Goal: Check status: Check status

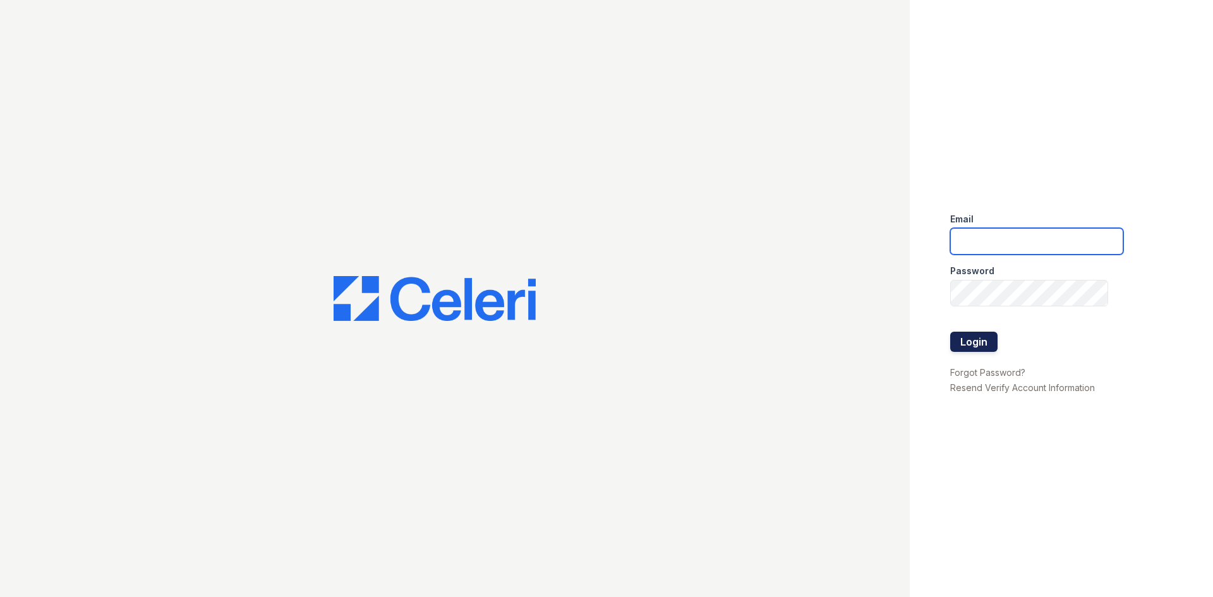
type input "arrivelex@trinity-pm.com"
click at [993, 340] on button "Login" at bounding box center [973, 342] width 47 height 20
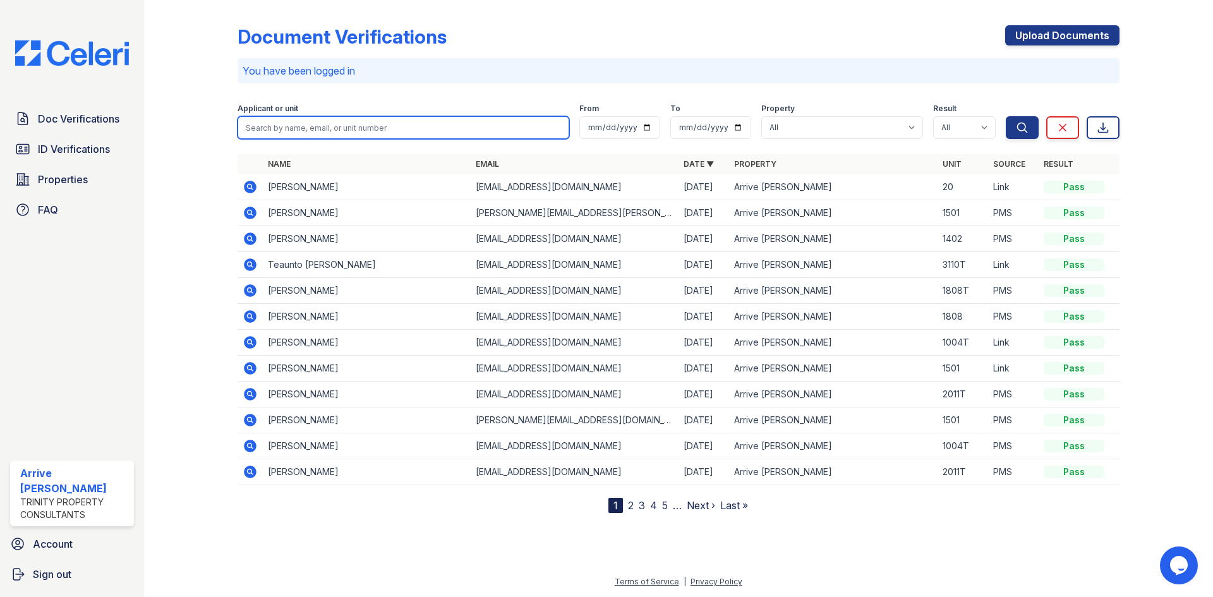
click at [269, 130] on input "search" at bounding box center [404, 127] width 332 height 23
type input "luo"
click at [1006, 116] on button "Search" at bounding box center [1022, 127] width 33 height 23
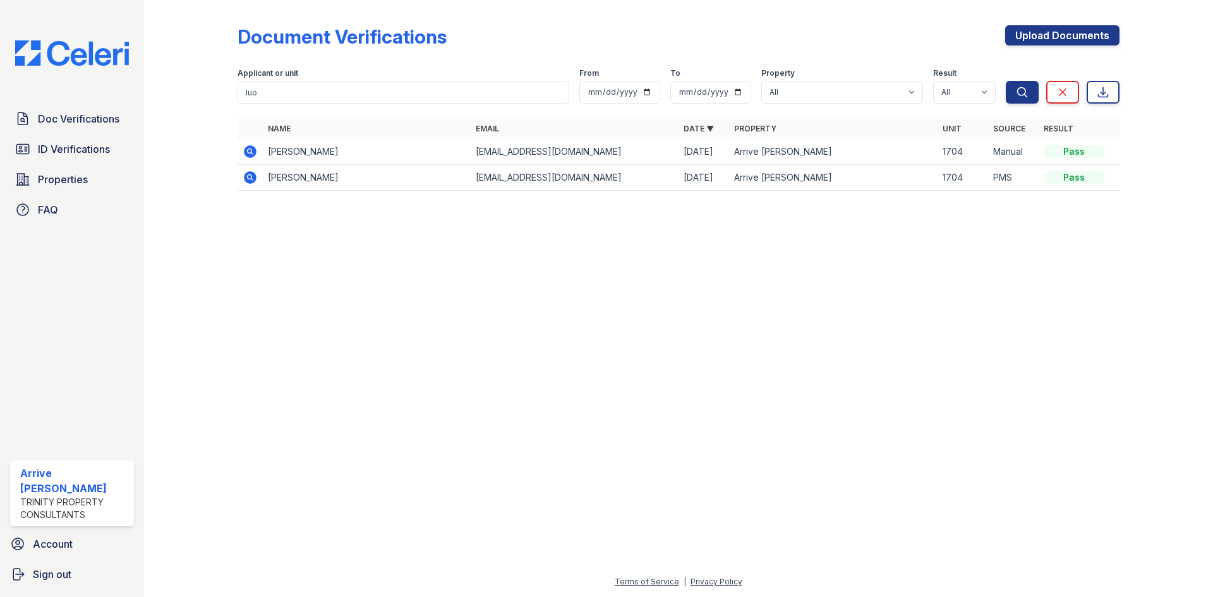
click at [251, 152] on icon at bounding box center [250, 151] width 15 height 15
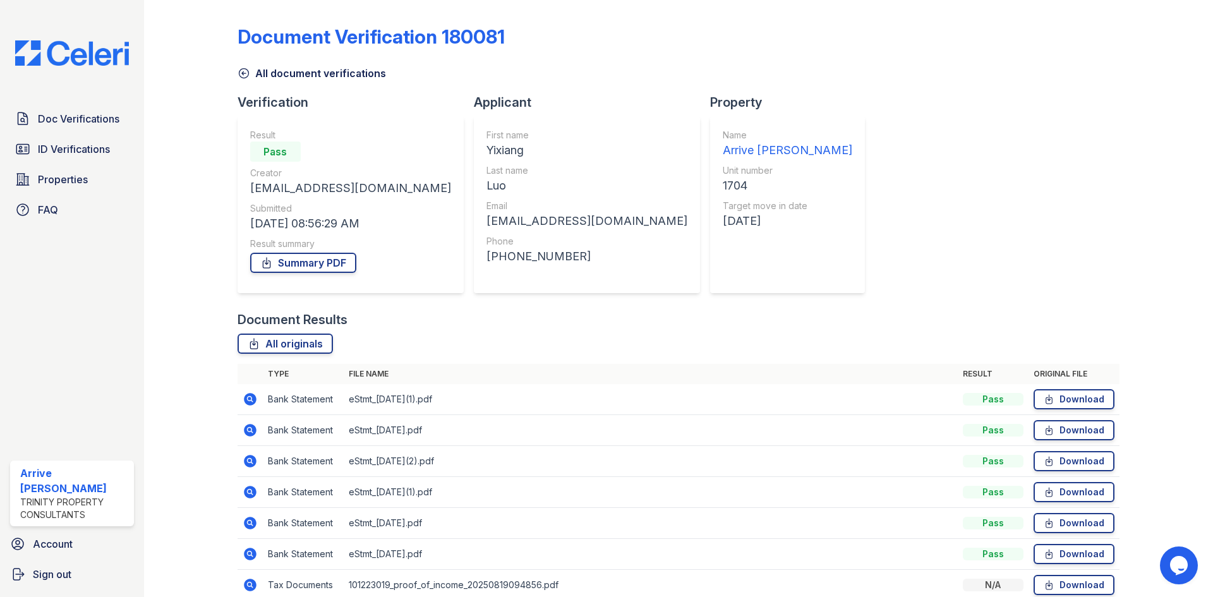
scroll to position [59, 0]
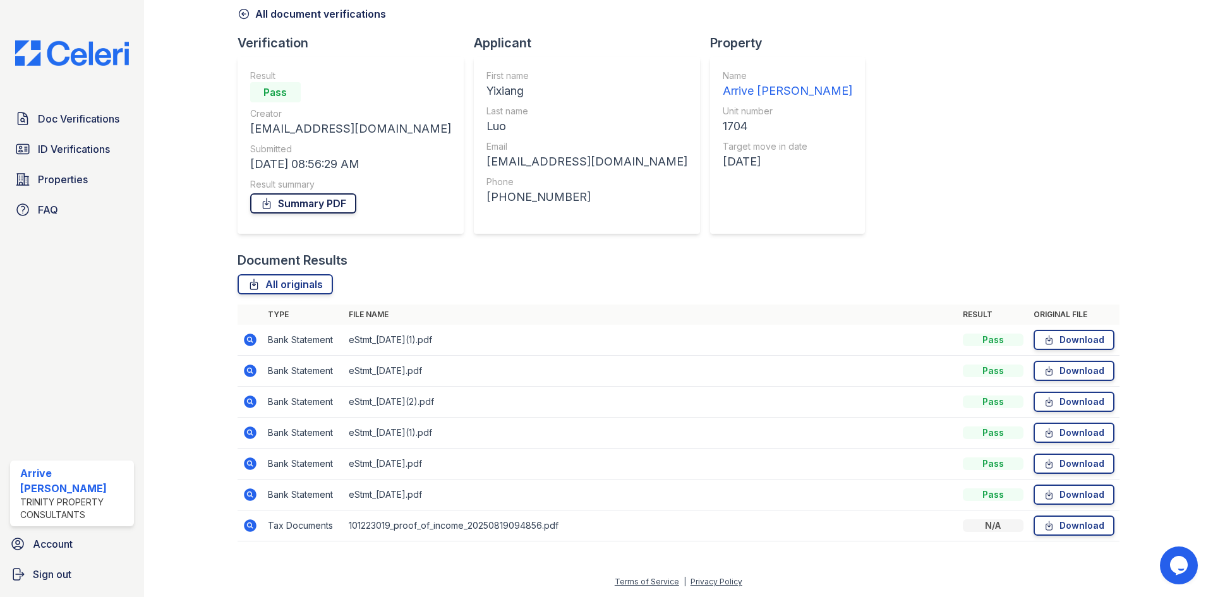
click at [294, 204] on link "Summary PDF" at bounding box center [303, 203] width 106 height 20
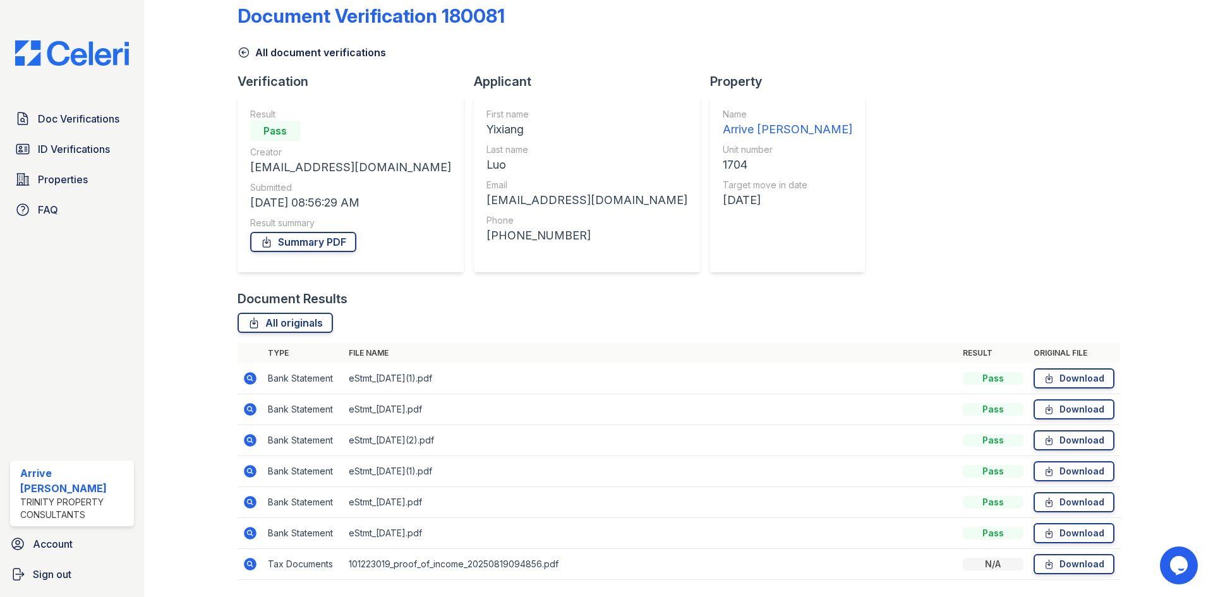
scroll to position [0, 0]
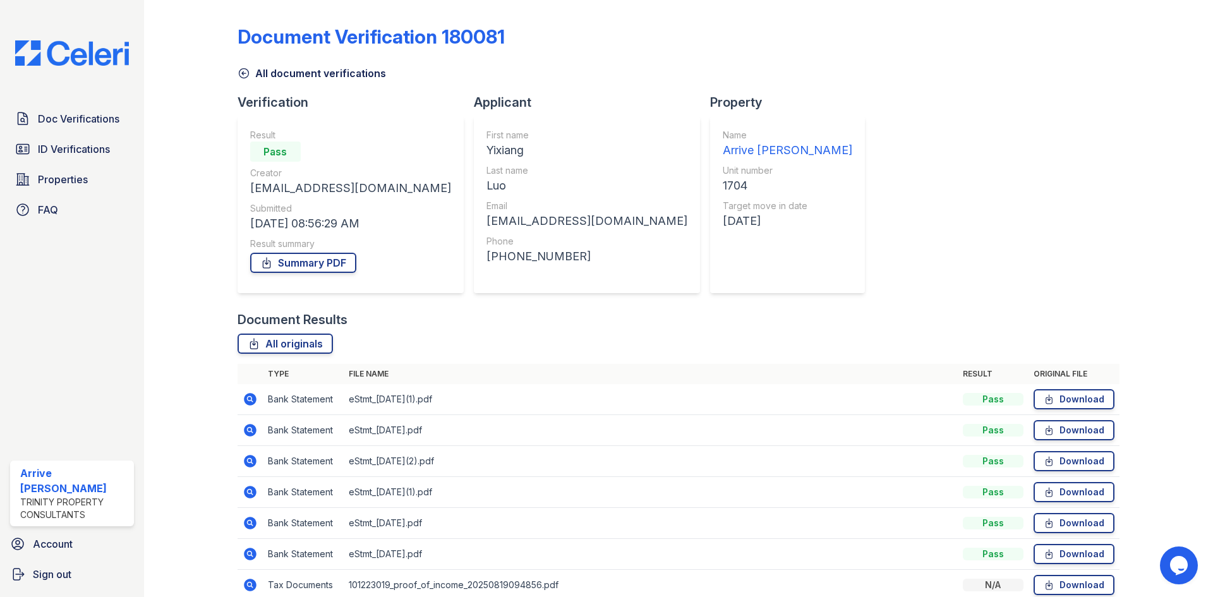
click at [243, 71] on icon at bounding box center [244, 73] width 13 height 13
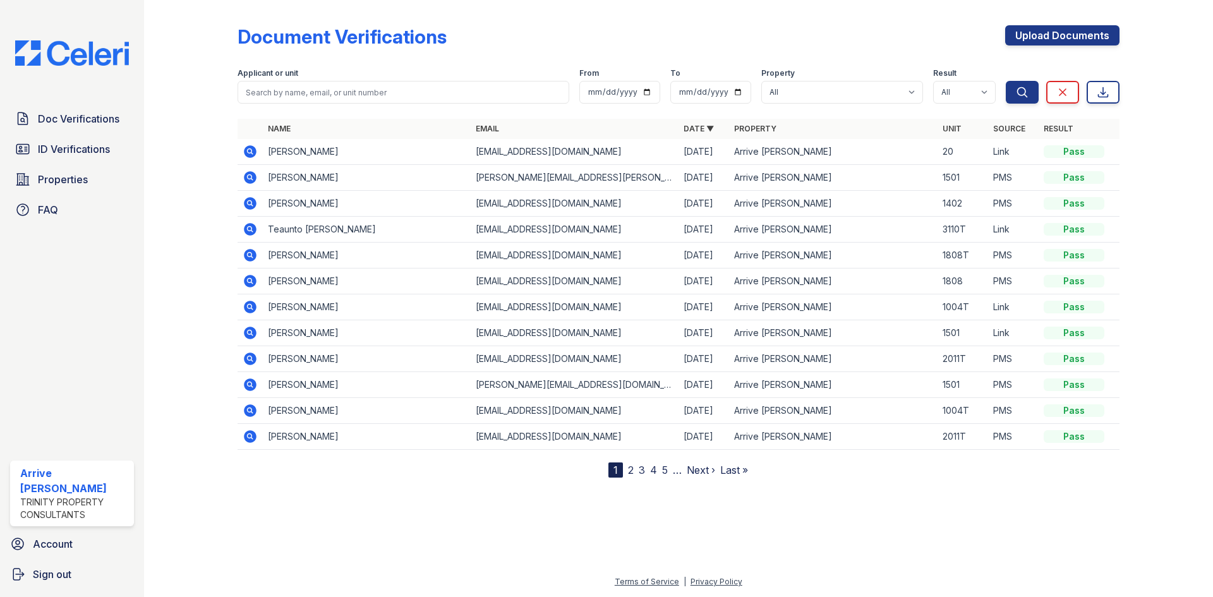
click at [625, 474] on nav "1 2 3 4 5 … Next › Last »" at bounding box center [678, 469] width 140 height 15
click at [633, 471] on link "2" at bounding box center [631, 470] width 6 height 13
click at [245, 277] on icon at bounding box center [250, 281] width 15 height 15
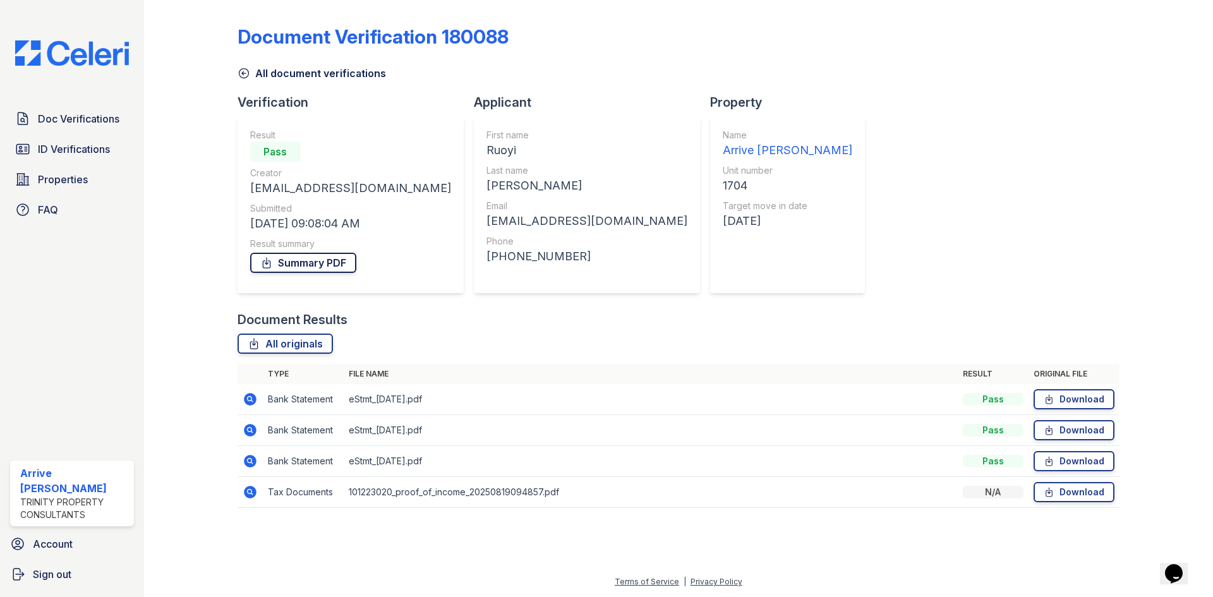
click at [334, 264] on link "Summary PDF" at bounding box center [303, 263] width 106 height 20
click at [76, 158] on link "ID Verifications" at bounding box center [72, 148] width 124 height 25
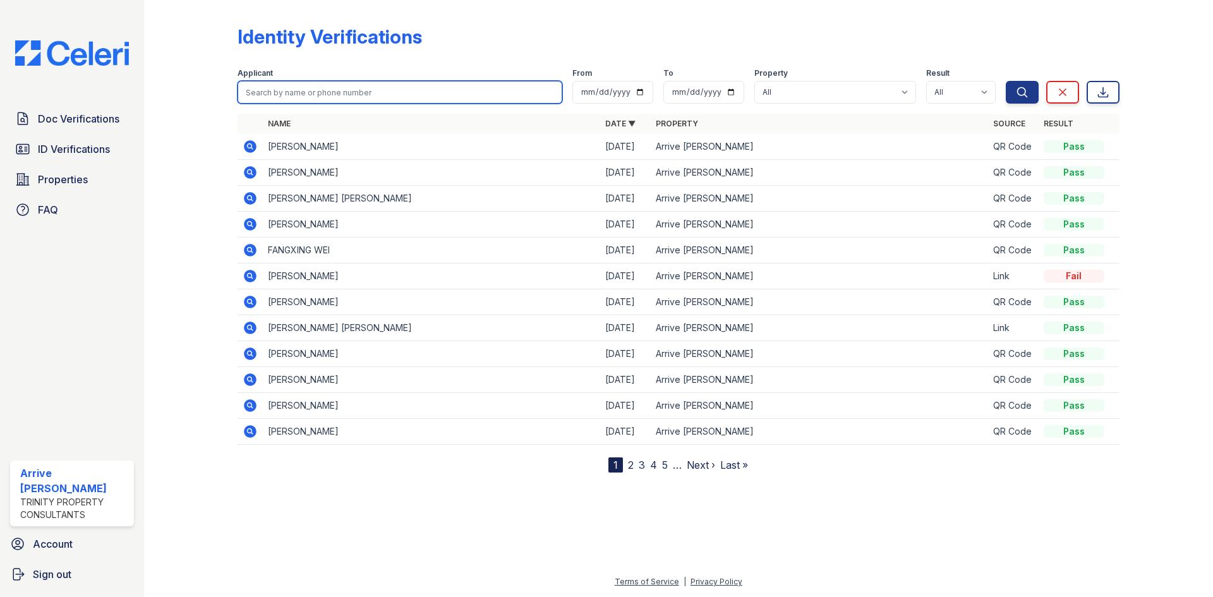
click at [322, 92] on input "search" at bounding box center [400, 92] width 325 height 23
type input "jin"
click at [1006, 81] on button "Search" at bounding box center [1022, 92] width 33 height 23
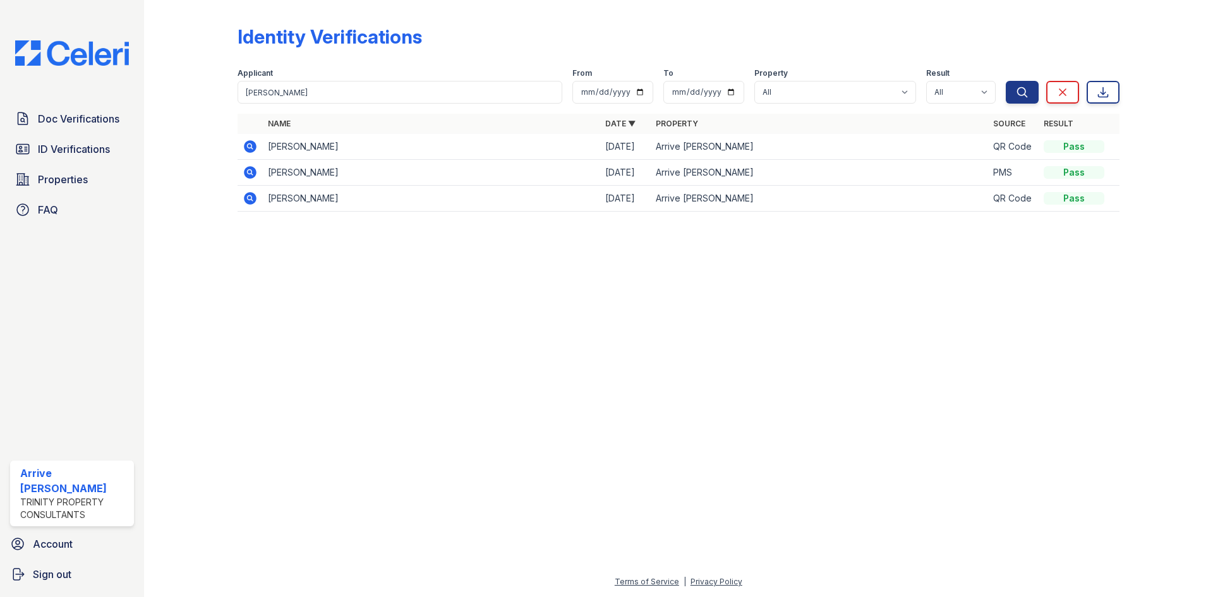
click at [246, 175] on icon at bounding box center [250, 172] width 13 height 13
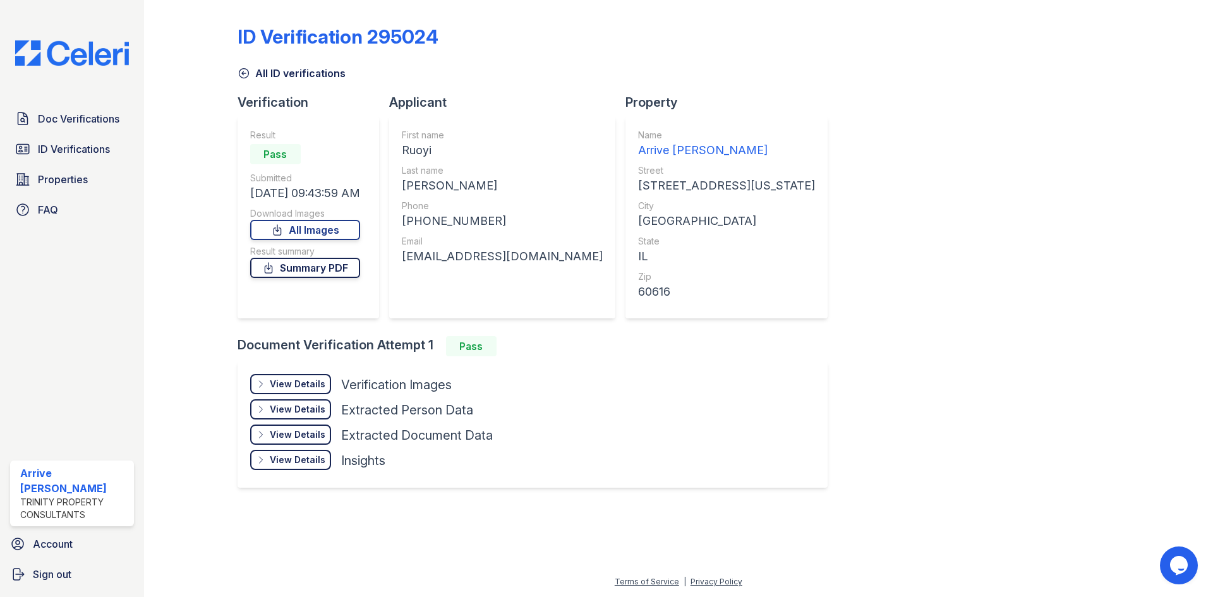
click at [325, 272] on link "Summary PDF" at bounding box center [305, 268] width 110 height 20
click at [238, 78] on icon at bounding box center [244, 73] width 13 height 13
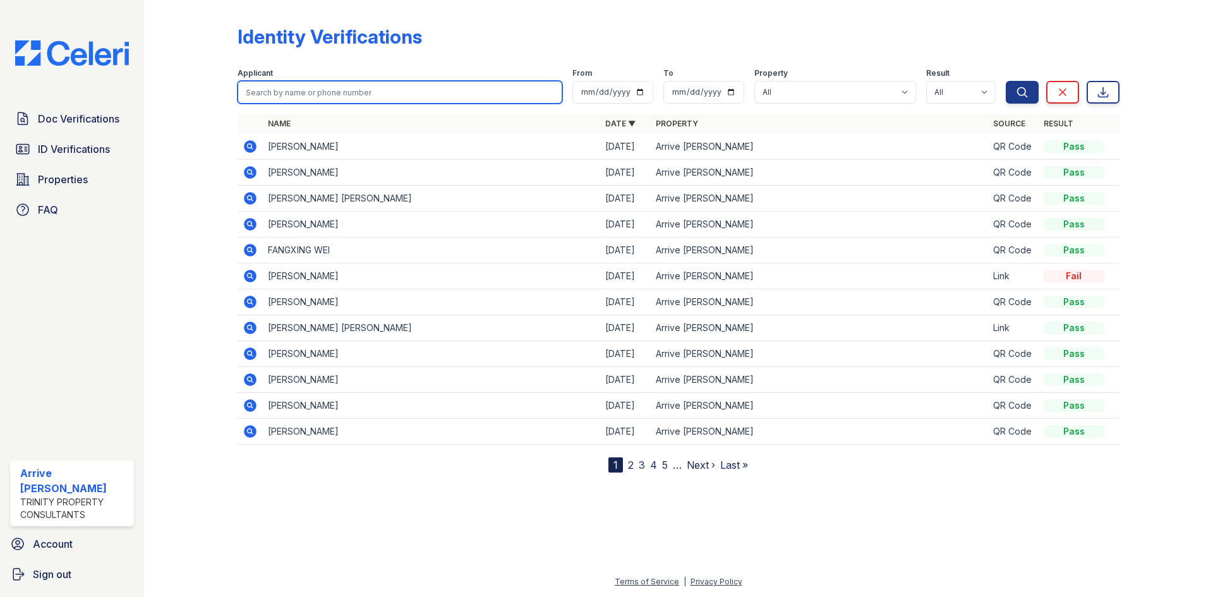
click at [315, 96] on input "search" at bounding box center [400, 92] width 325 height 23
type input "luo"
click at [1006, 81] on button "Search" at bounding box center [1022, 92] width 33 height 23
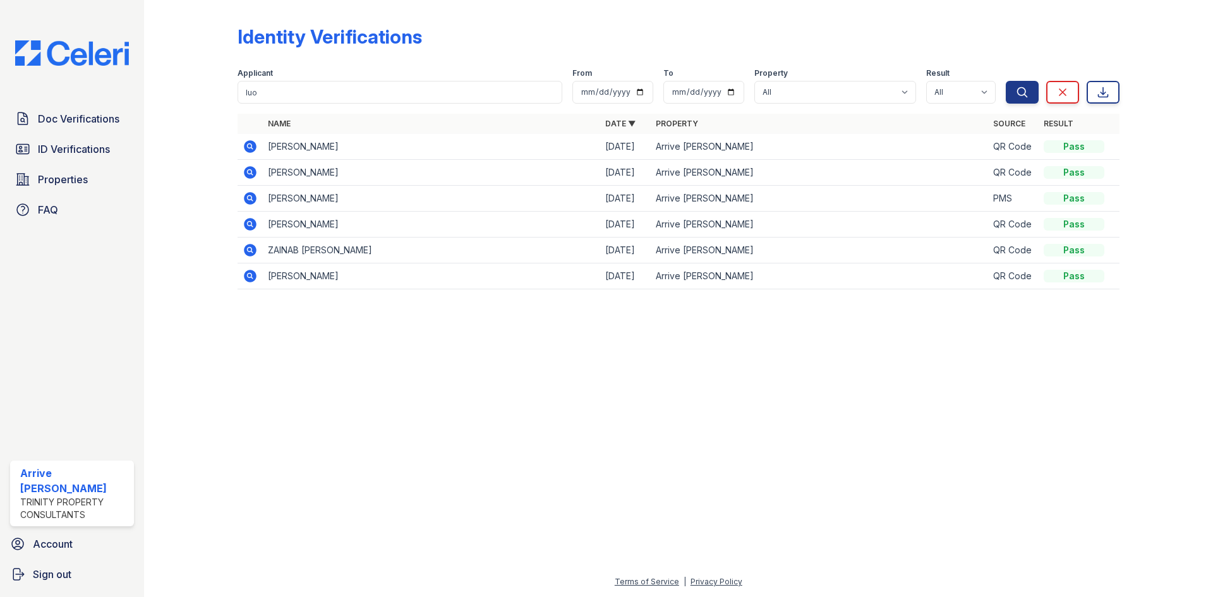
click at [253, 224] on icon at bounding box center [250, 224] width 13 height 13
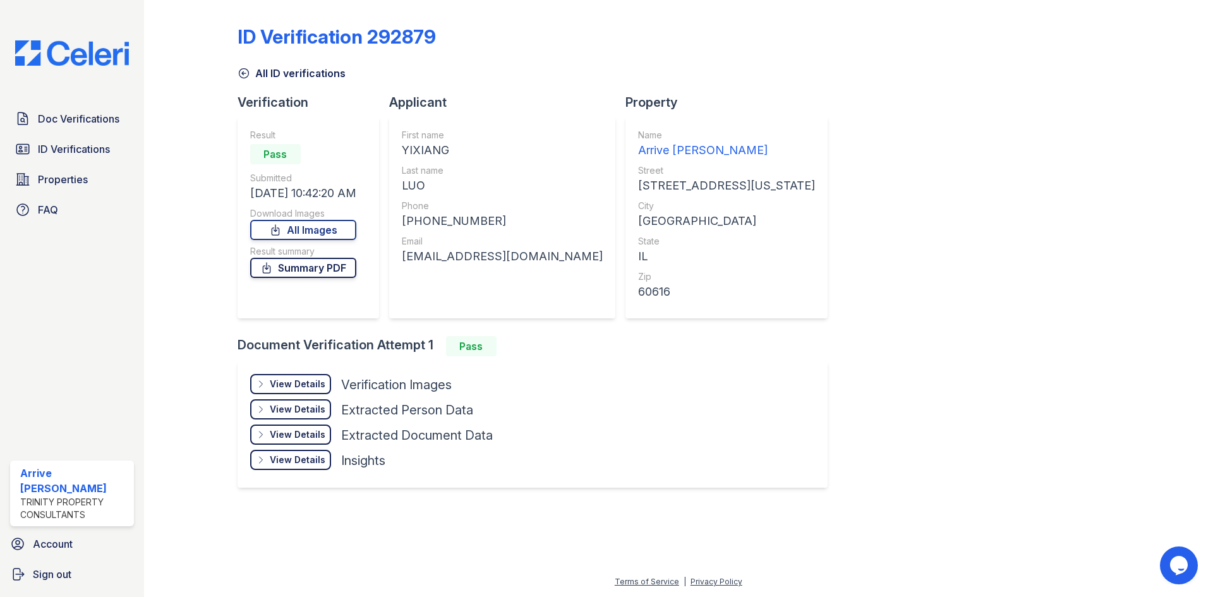
click at [323, 272] on link "Summary PDF" at bounding box center [303, 268] width 106 height 20
click at [62, 159] on link "ID Verifications" at bounding box center [72, 148] width 124 height 25
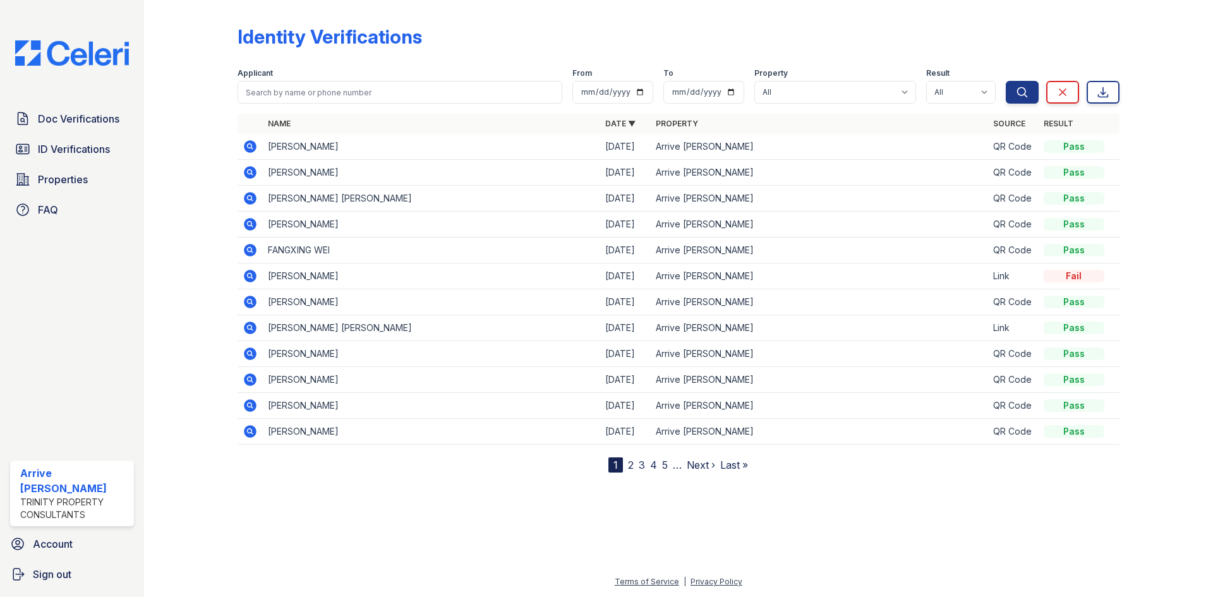
click at [246, 247] on icon at bounding box center [250, 250] width 13 height 13
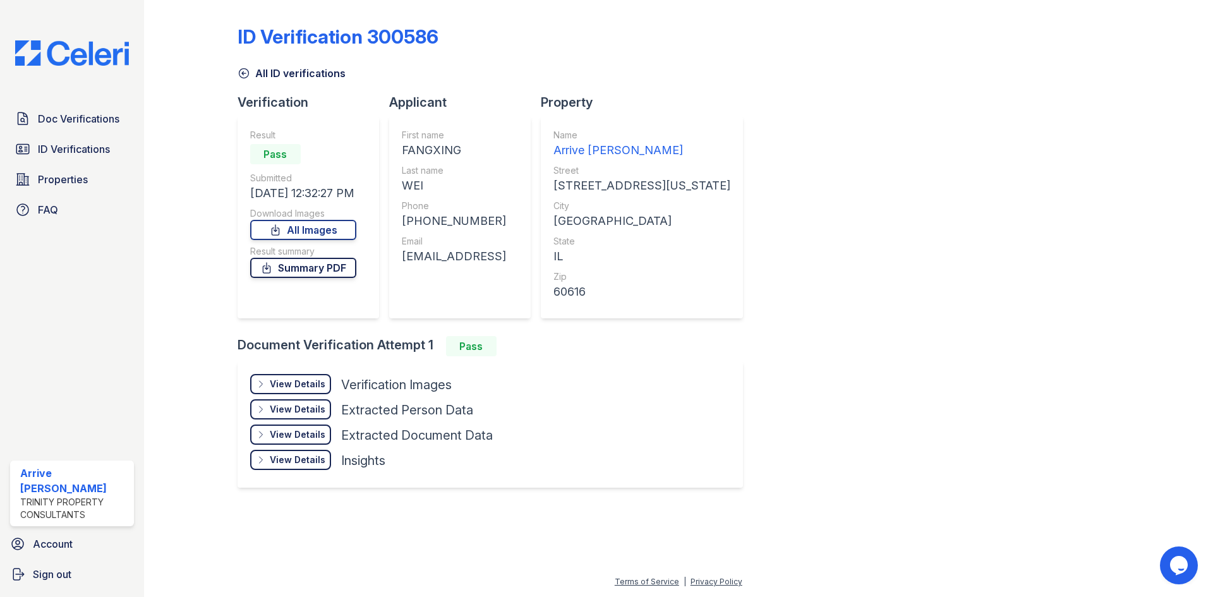
click at [308, 275] on link "Summary PDF" at bounding box center [303, 268] width 106 height 20
click at [243, 76] on icon at bounding box center [244, 73] width 13 height 13
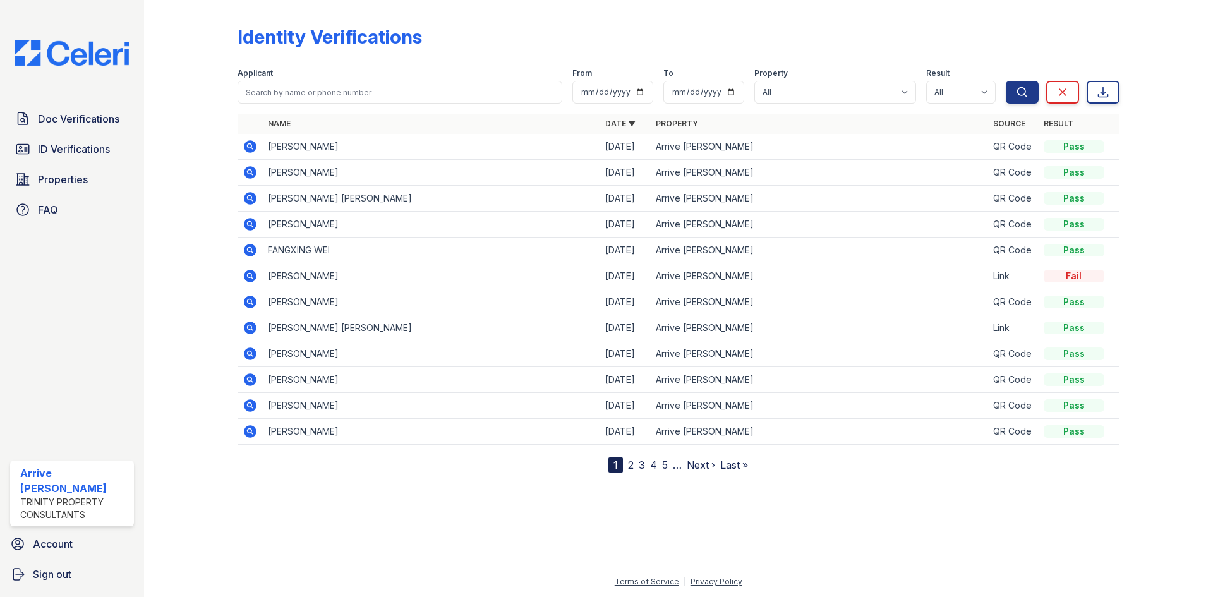
click at [253, 221] on icon at bounding box center [250, 224] width 13 height 13
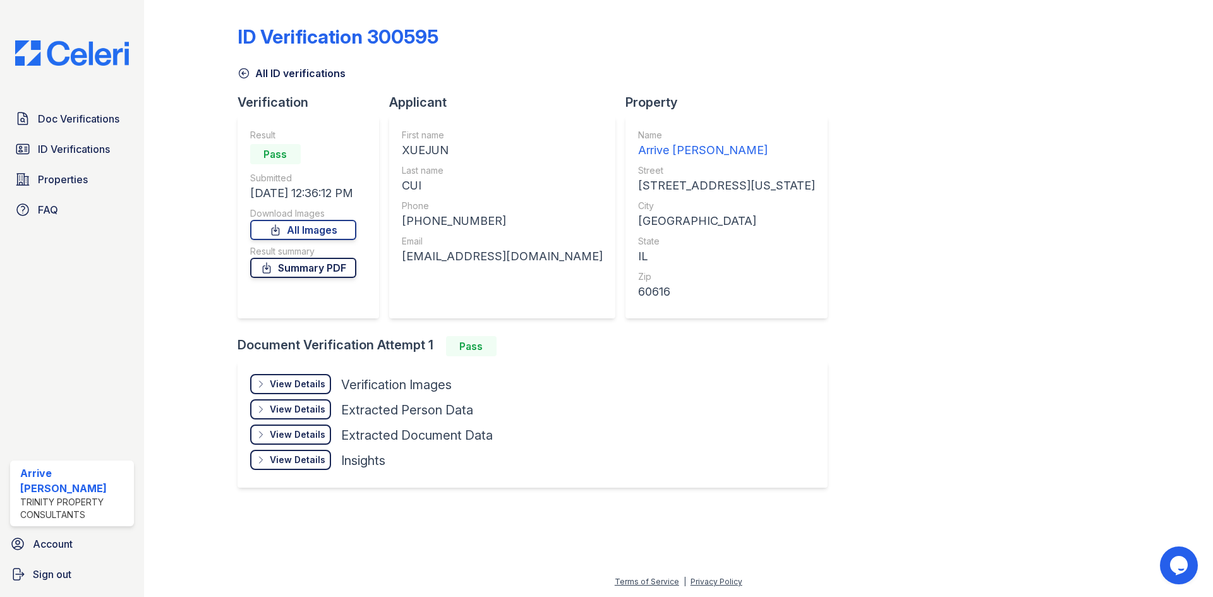
click at [311, 268] on link "Summary PDF" at bounding box center [303, 268] width 106 height 20
click at [91, 128] on link "Doc Verifications" at bounding box center [72, 118] width 124 height 25
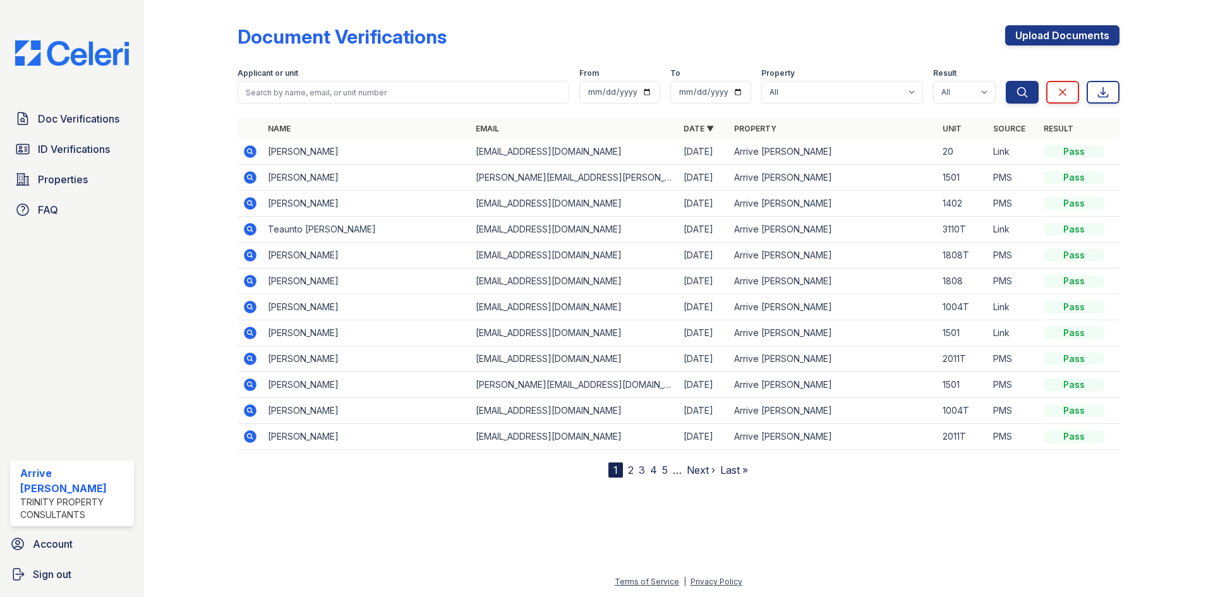
click at [471, 76] on div "Applicant or unit" at bounding box center [404, 74] width 332 height 13
click at [470, 90] on input "search" at bounding box center [404, 92] width 332 height 23
type input "alexis"
click at [1006, 81] on button "Search" at bounding box center [1022, 92] width 33 height 23
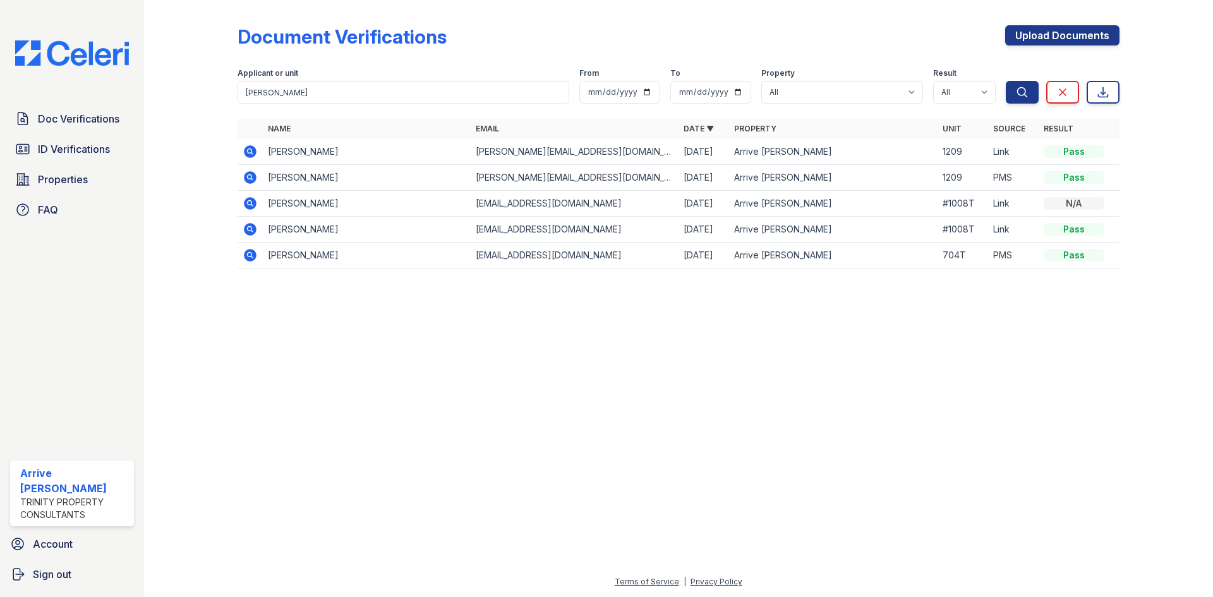
click at [243, 156] on td at bounding box center [250, 152] width 25 height 26
click at [246, 156] on icon at bounding box center [250, 151] width 15 height 15
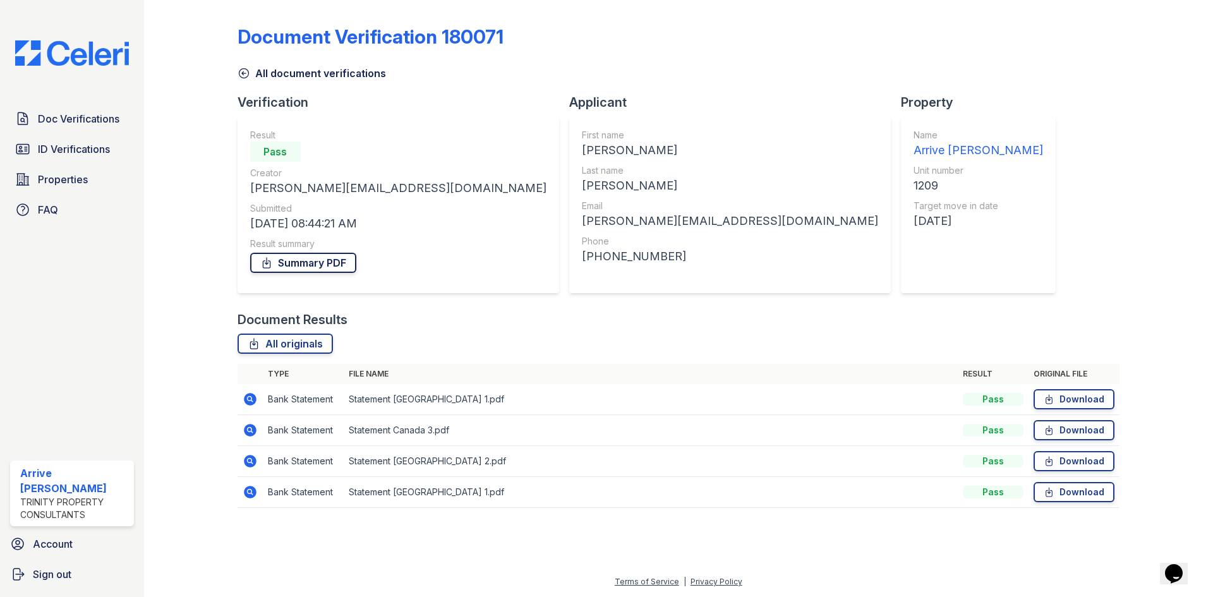
click at [282, 255] on link "Summary PDF" at bounding box center [303, 263] width 106 height 20
click at [246, 79] on icon at bounding box center [244, 73] width 13 height 13
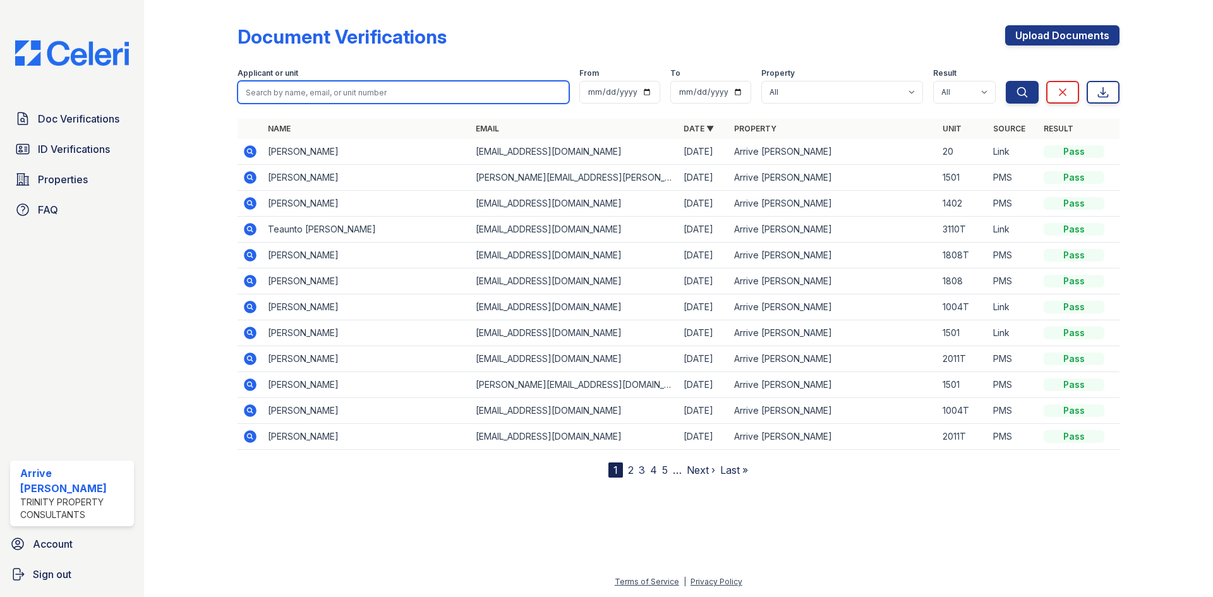
click at [270, 102] on input "search" at bounding box center [404, 92] width 332 height 23
type input "alexis"
click at [1006, 81] on button "Search" at bounding box center [1022, 92] width 33 height 23
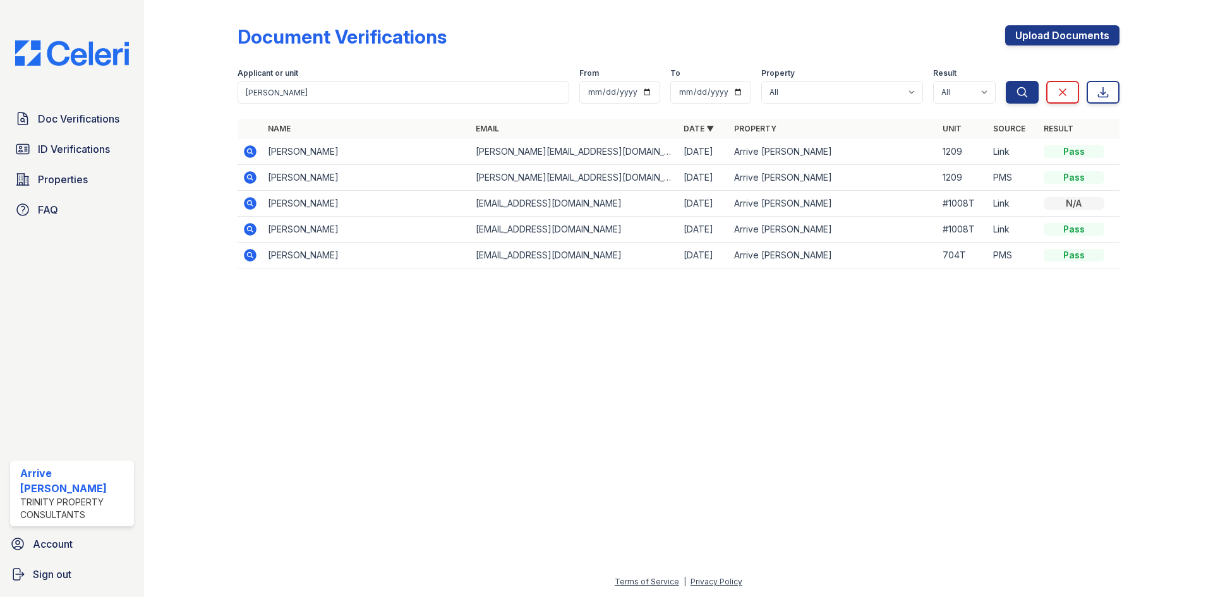
click at [239, 181] on td at bounding box center [250, 178] width 25 height 26
click at [246, 176] on icon at bounding box center [250, 177] width 13 height 13
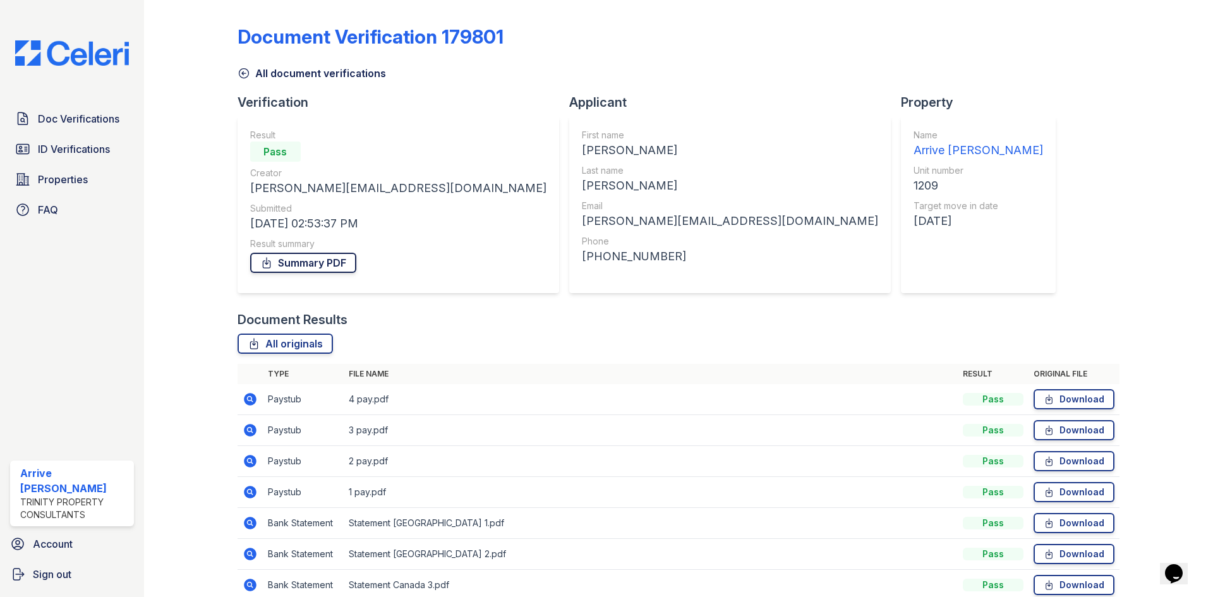
click at [291, 263] on link "Summary PDF" at bounding box center [303, 263] width 106 height 20
click at [94, 155] on span "ID Verifications" at bounding box center [74, 149] width 72 height 15
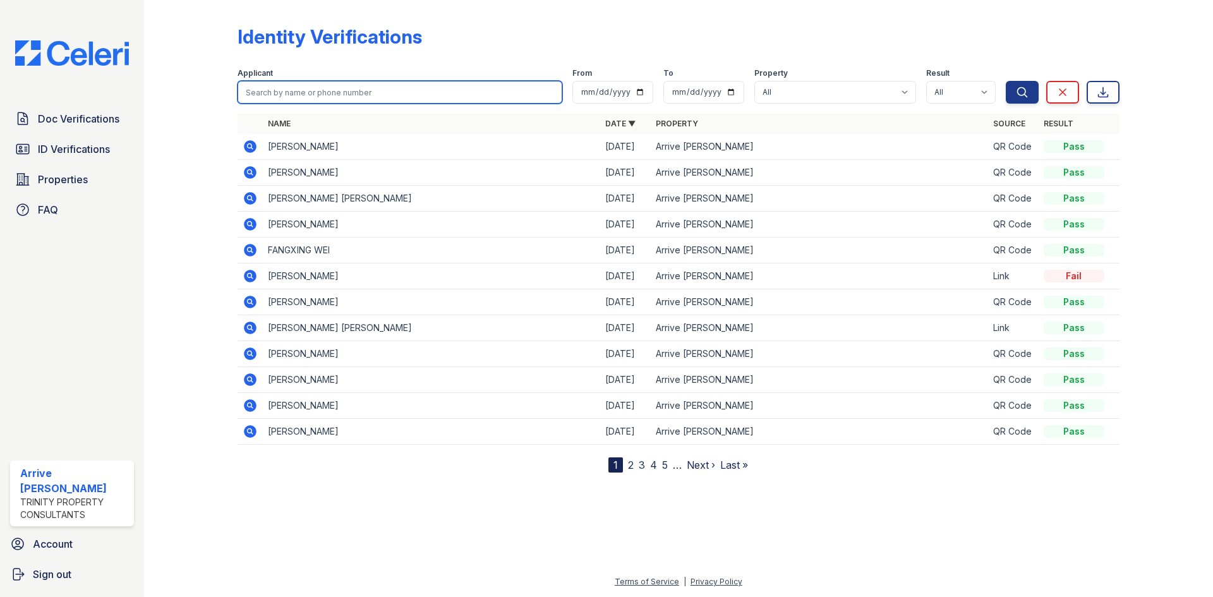
click at [319, 90] on input "search" at bounding box center [400, 92] width 325 height 23
type input "alexis"
click at [1006, 81] on button "Search" at bounding box center [1022, 92] width 33 height 23
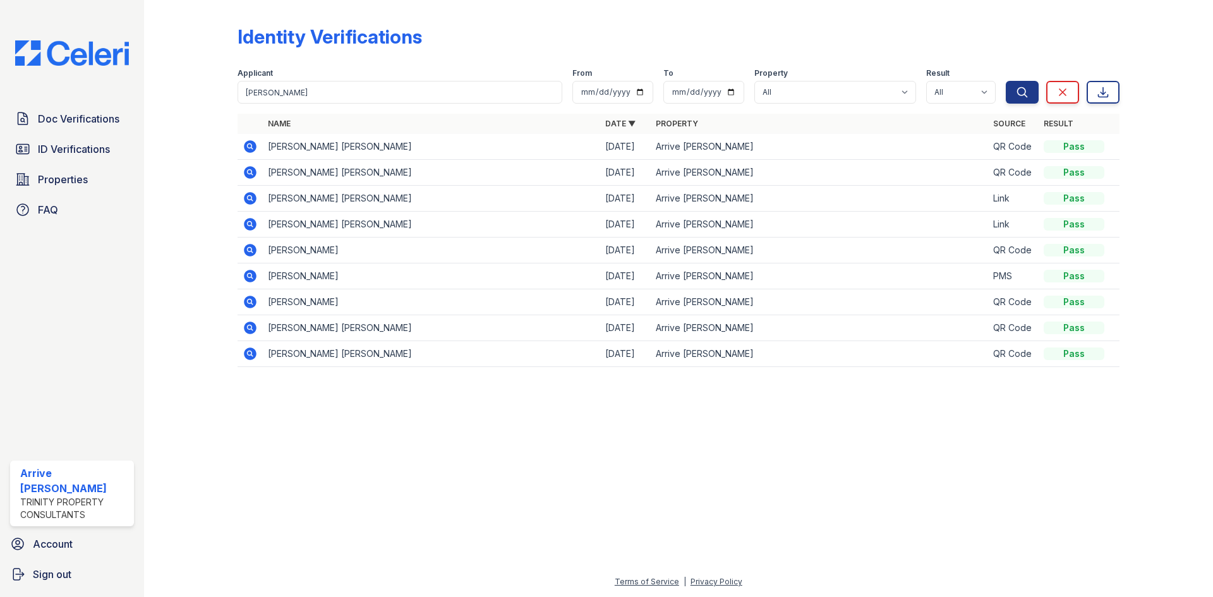
click at [256, 150] on icon at bounding box center [250, 146] width 15 height 15
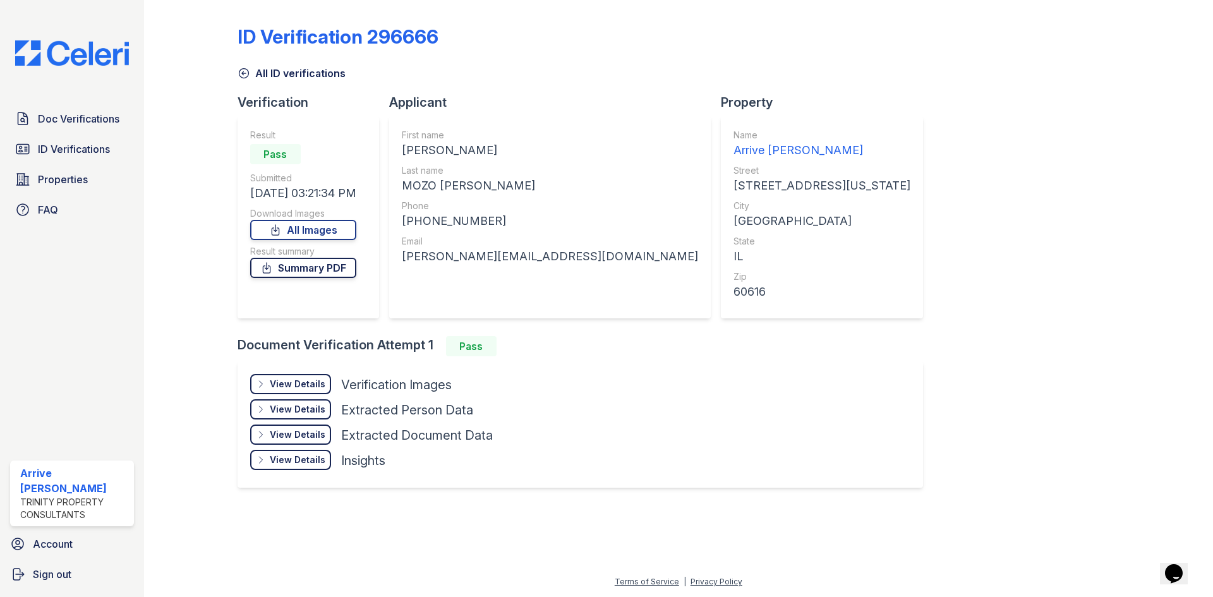
click at [291, 270] on link "Summary PDF" at bounding box center [303, 268] width 106 height 20
click at [241, 73] on icon at bounding box center [244, 73] width 13 height 13
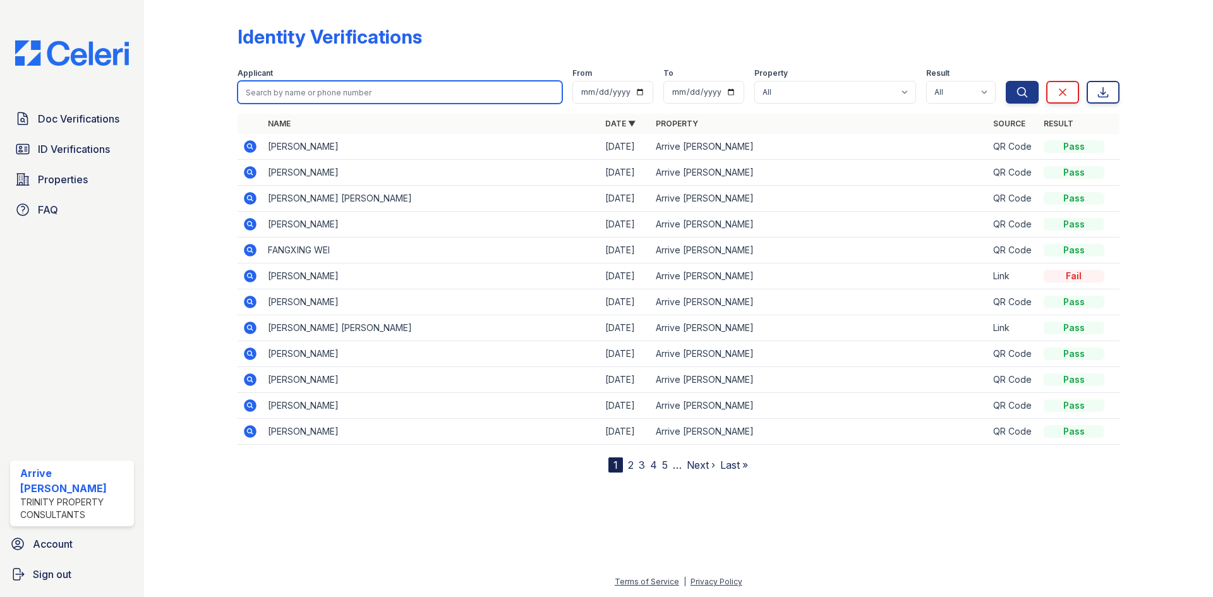
click at [286, 94] on input "search" at bounding box center [400, 92] width 325 height 23
type input "[PERSON_NAME]"
click at [1006, 81] on button "Search" at bounding box center [1022, 92] width 33 height 23
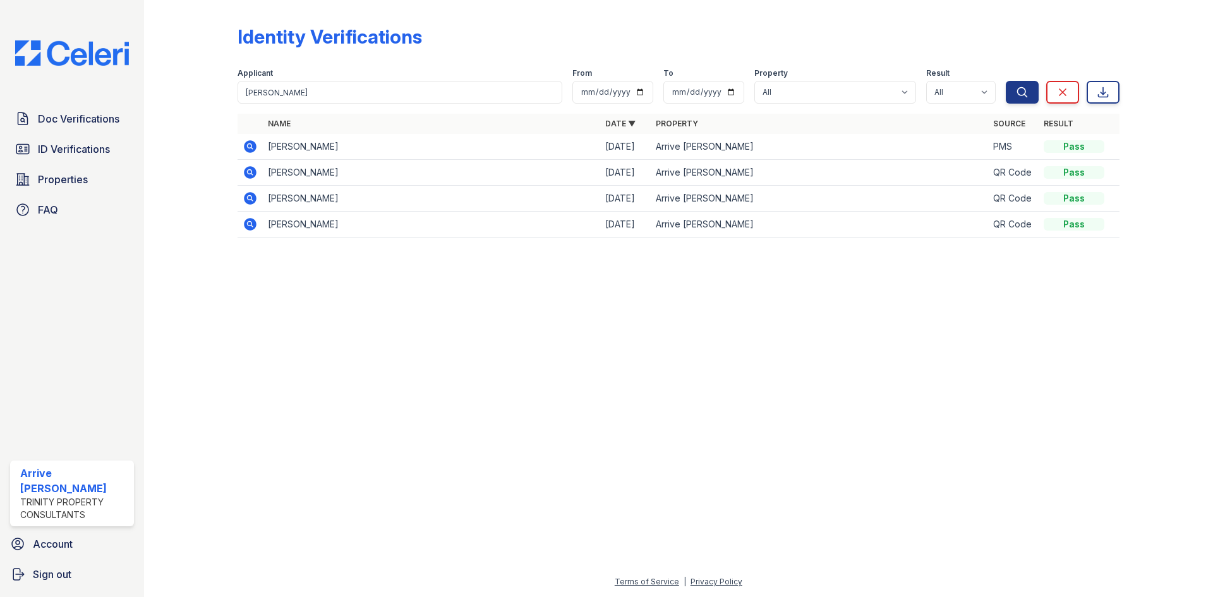
click at [248, 143] on icon at bounding box center [250, 146] width 13 height 13
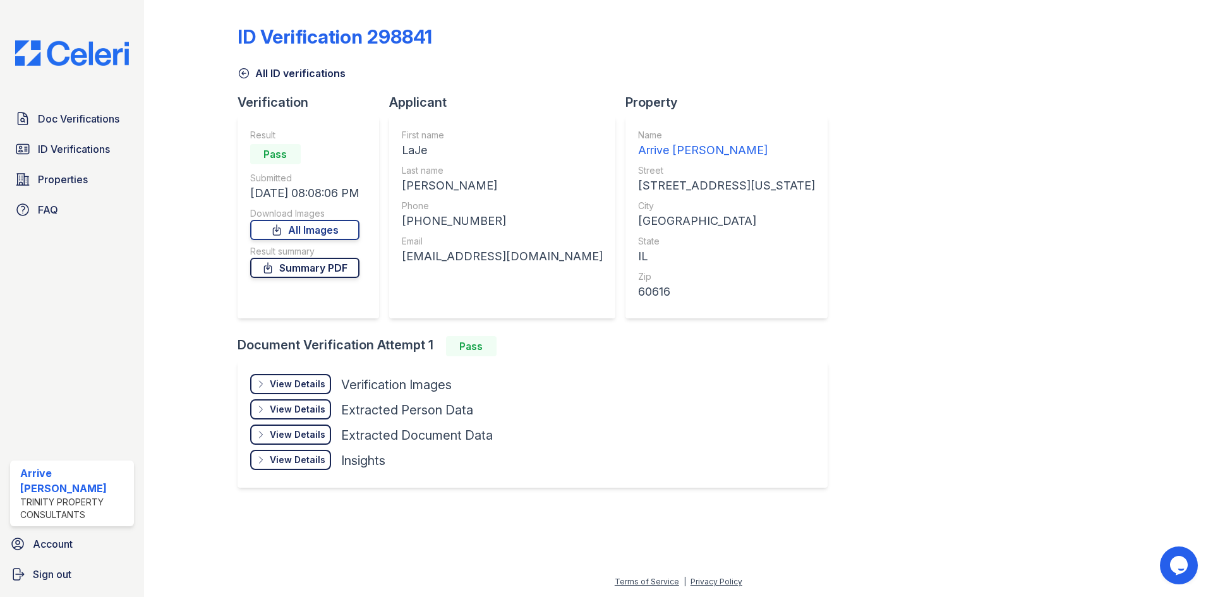
click at [297, 267] on link "Summary PDF" at bounding box center [304, 268] width 109 height 20
click at [242, 75] on icon at bounding box center [244, 73] width 13 height 13
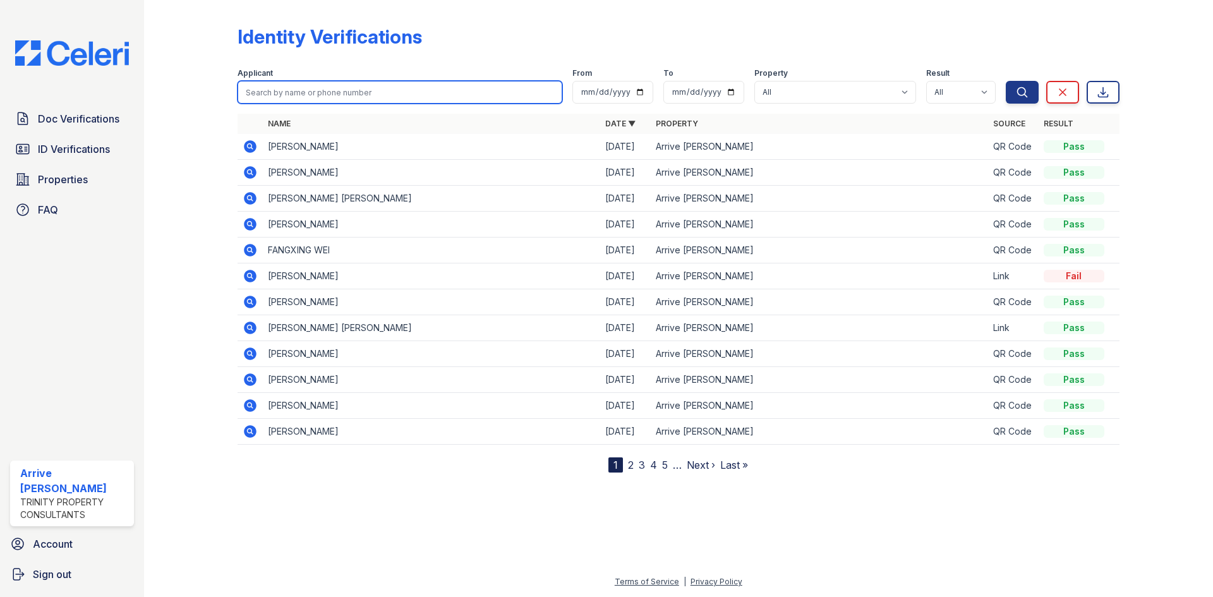
click at [288, 85] on input "search" at bounding box center [400, 92] width 325 height 23
type input "mims"
click at [1006, 81] on button "Search" at bounding box center [1022, 92] width 33 height 23
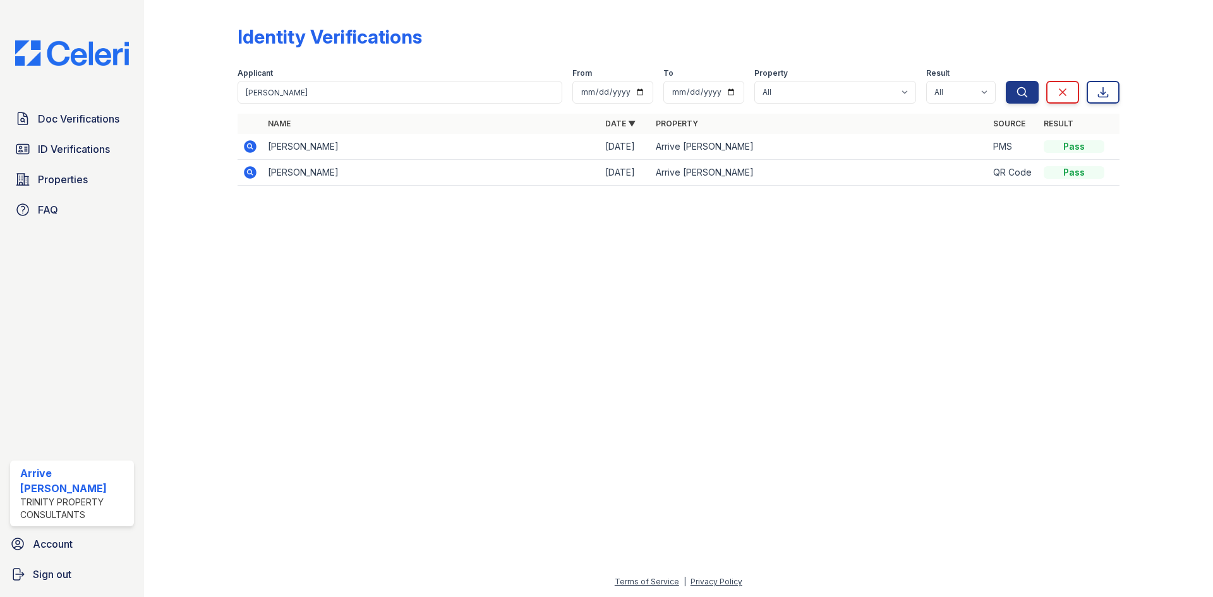
click at [244, 148] on icon at bounding box center [250, 146] width 15 height 15
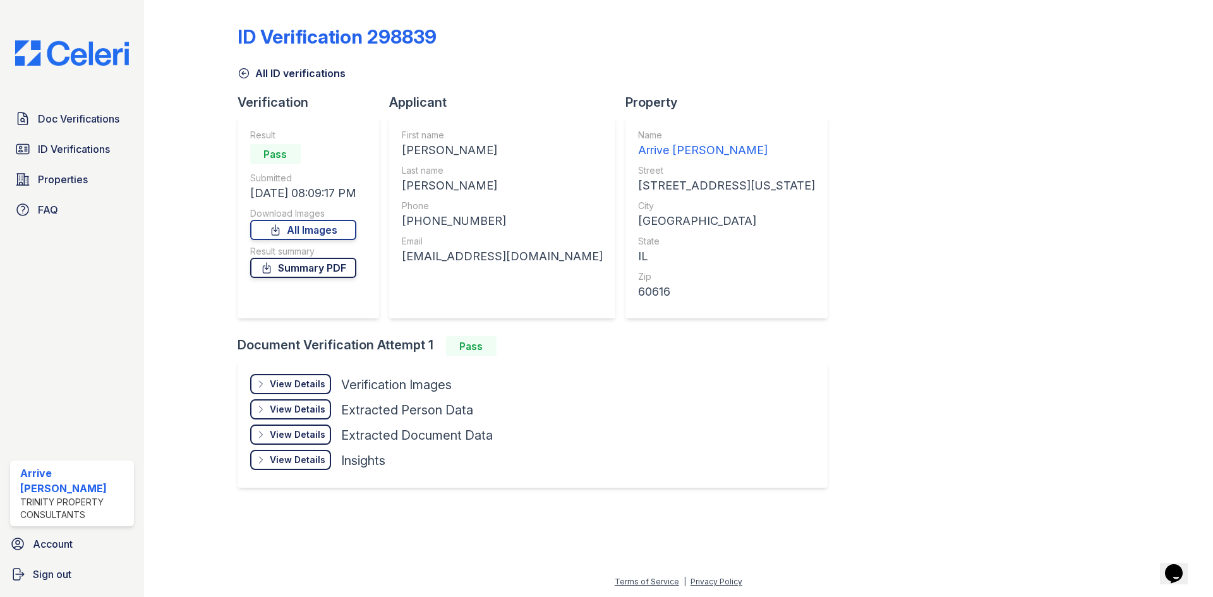
click at [303, 262] on link "Summary PDF" at bounding box center [303, 268] width 106 height 20
click at [84, 126] on span "Doc Verifications" at bounding box center [79, 118] width 82 height 15
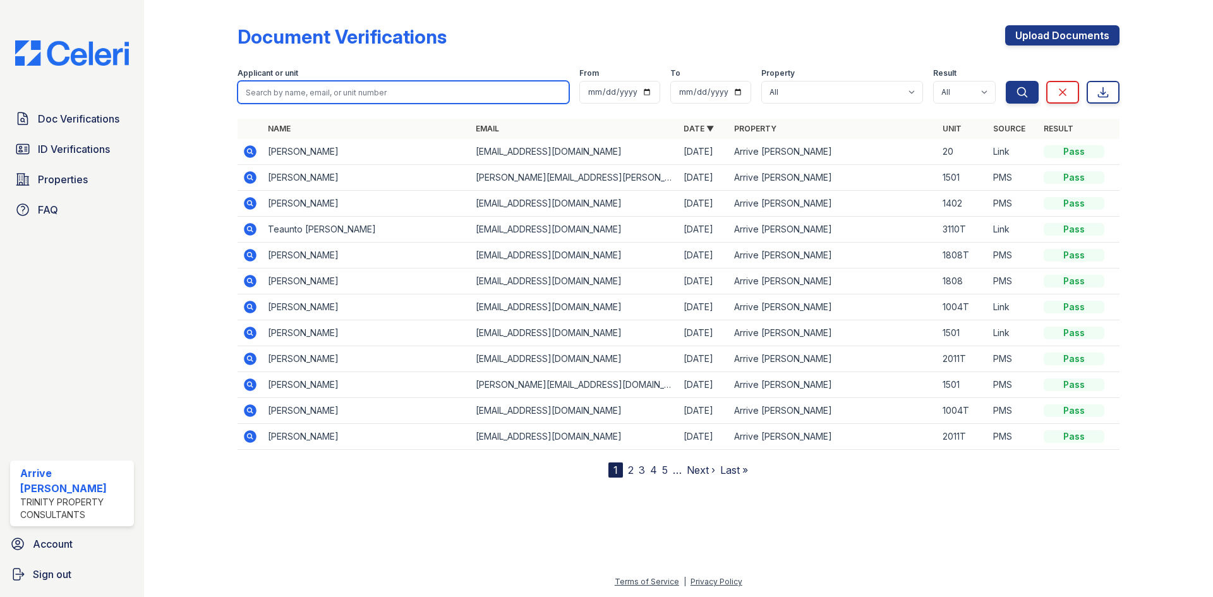
click at [477, 92] on input "search" at bounding box center [404, 92] width 332 height 23
type input "mims"
click at [1006, 81] on button "Search" at bounding box center [1022, 92] width 33 height 23
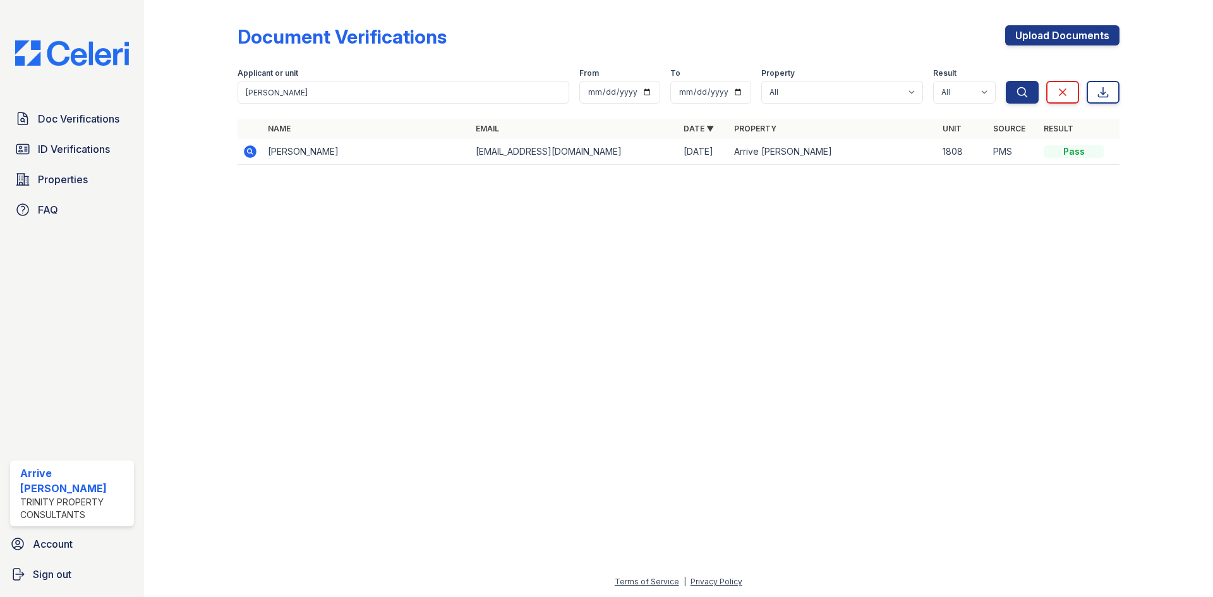
click at [244, 151] on icon at bounding box center [250, 151] width 15 height 15
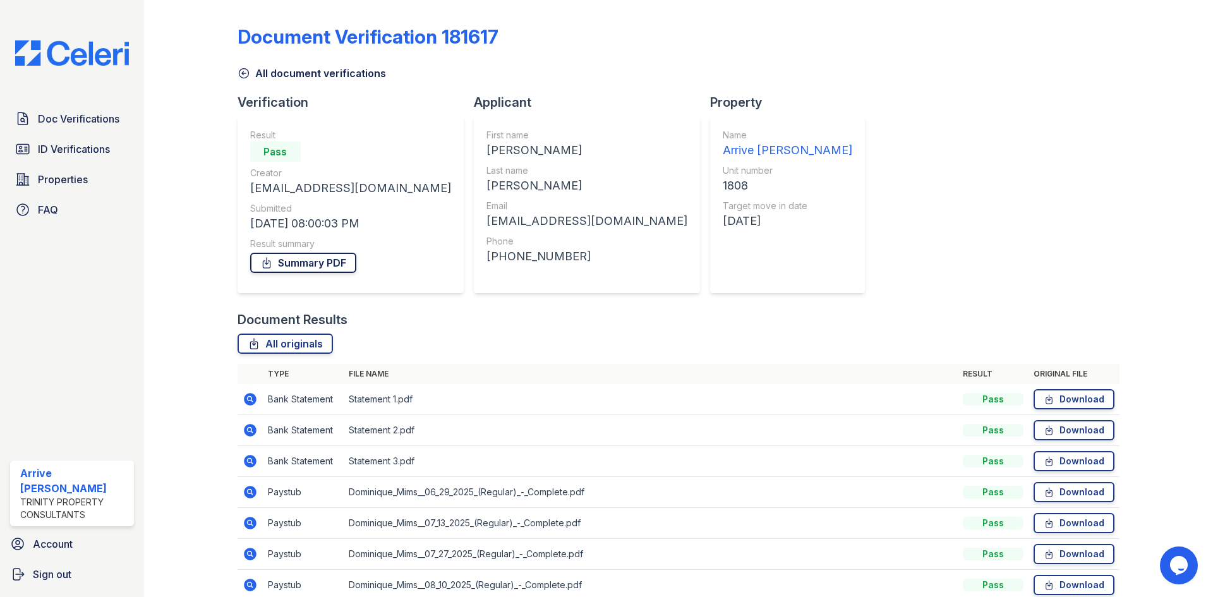
click at [292, 255] on link "Summary PDF" at bounding box center [303, 263] width 106 height 20
click at [46, 115] on span "Doc Verifications" at bounding box center [79, 118] width 82 height 15
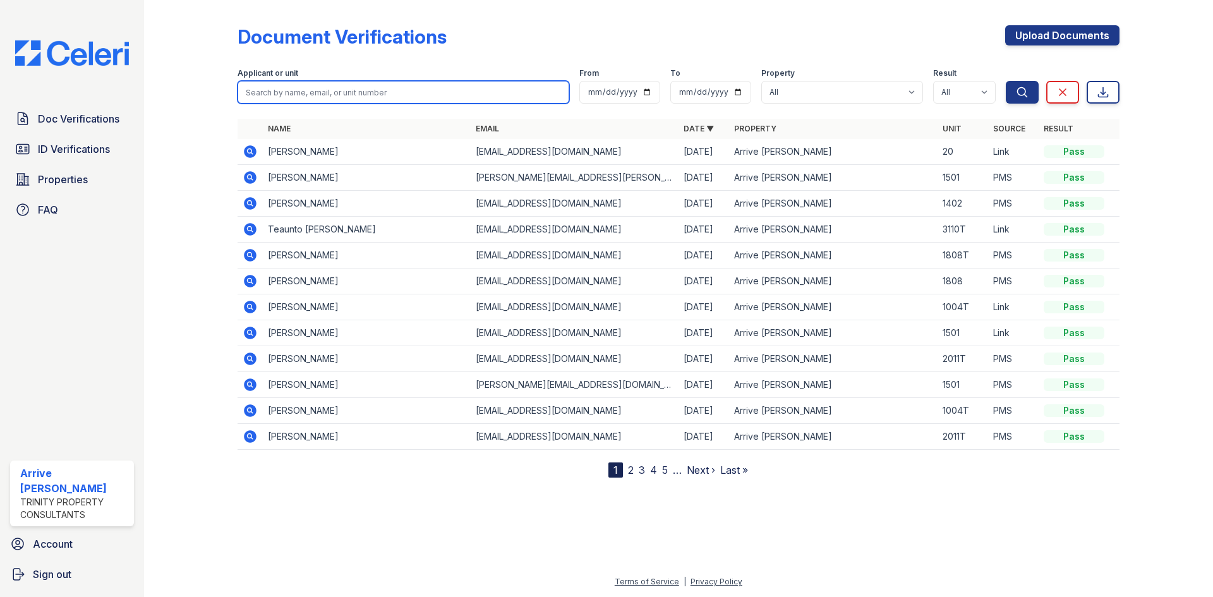
click at [426, 92] on input "search" at bounding box center [404, 92] width 332 height 23
type input "C"
type input "c"
type input "[PERSON_NAME]"
click at [1006, 81] on button "Search" at bounding box center [1022, 92] width 33 height 23
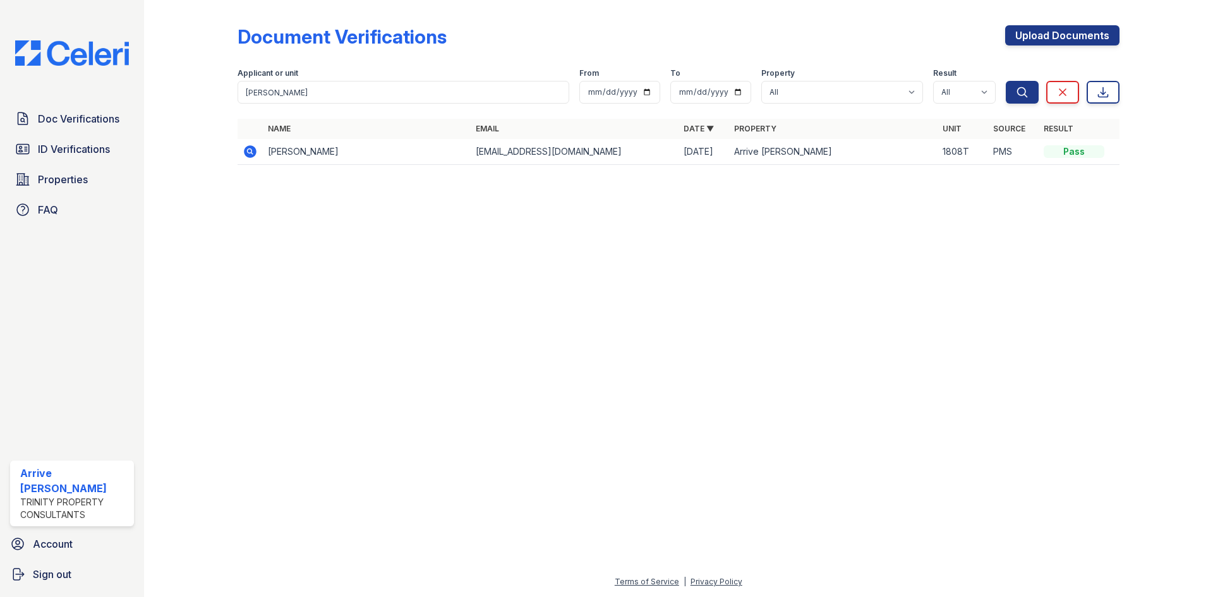
click at [251, 158] on icon at bounding box center [250, 151] width 15 height 15
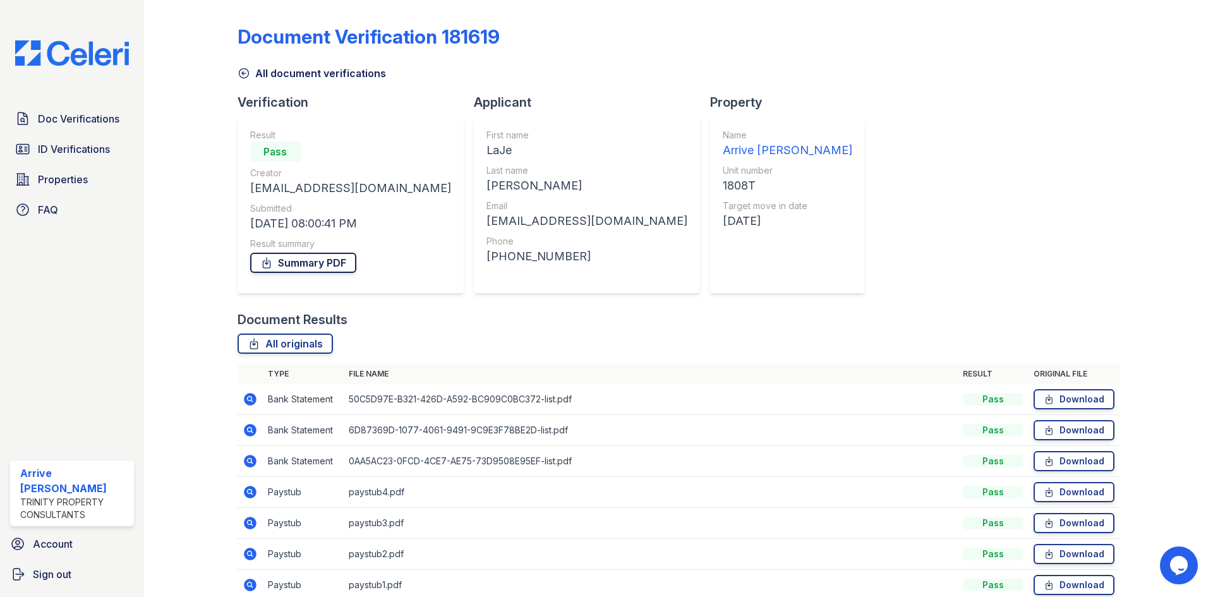
click at [284, 258] on link "Summary PDF" at bounding box center [303, 263] width 106 height 20
